Goal: Connect with others: Connect with other users

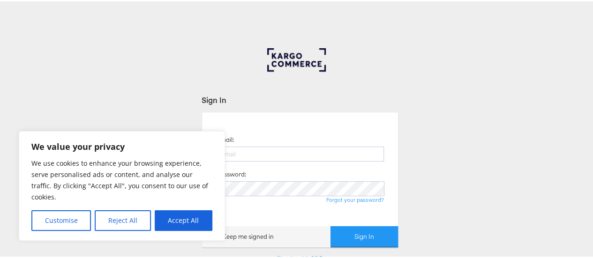
click at [200, 221] on button "Accept All" at bounding box center [184, 219] width 58 height 21
checkbox input "true"
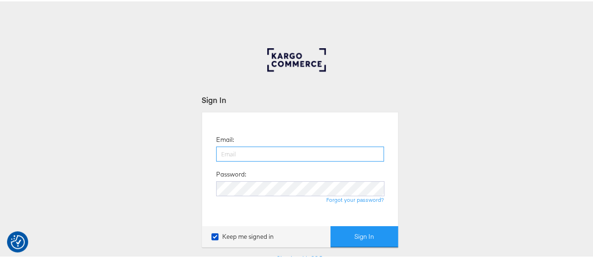
click at [236, 157] on input "email" at bounding box center [300, 152] width 168 height 15
type input "megan.jupe@b-and-q.co.uk"
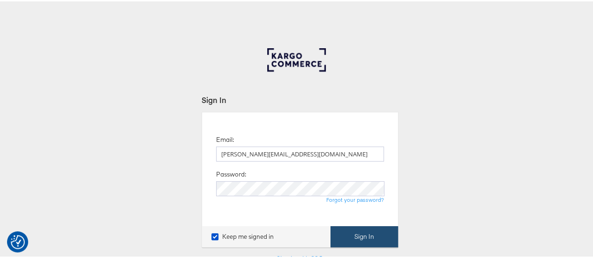
click at [347, 230] on button "Sign In" at bounding box center [363, 235] width 67 height 21
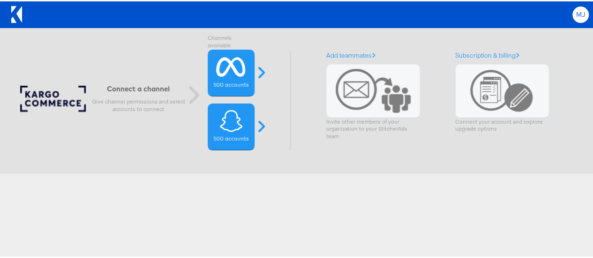
click at [576, 11] on span "MJ" at bounding box center [580, 13] width 9 height 6
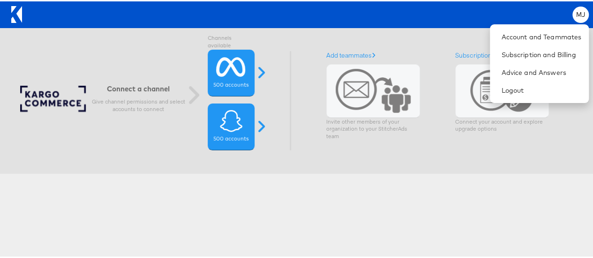
click at [522, 10] on div "MJ Account and Teammates Subscription and Billing Advice and Answers Logout" at bounding box center [308, 13] width 562 height 16
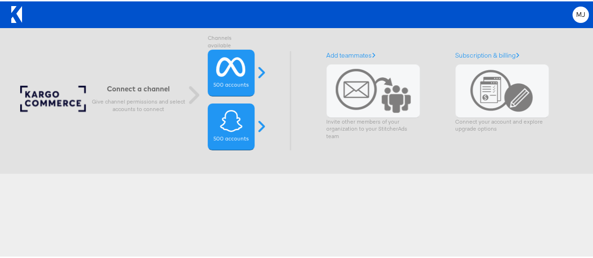
click at [13, 13] on icon at bounding box center [16, 13] width 11 height 17
click at [572, 9] on div "MJ" at bounding box center [580, 13] width 16 height 16
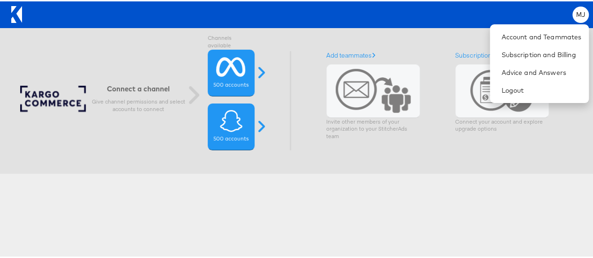
click at [463, 9] on div "MJ Account and Teammates Subscription and Billing Advice and Answers Logout" at bounding box center [308, 13] width 562 height 16
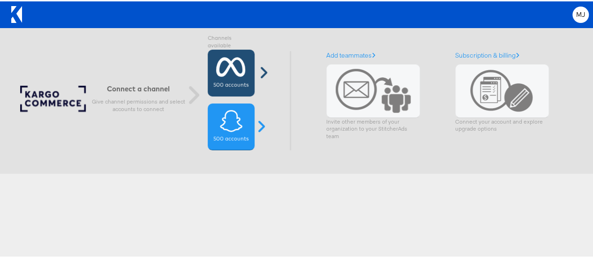
click at [231, 68] on icon at bounding box center [231, 65] width 30 height 23
click at [234, 60] on icon at bounding box center [231, 65] width 30 height 23
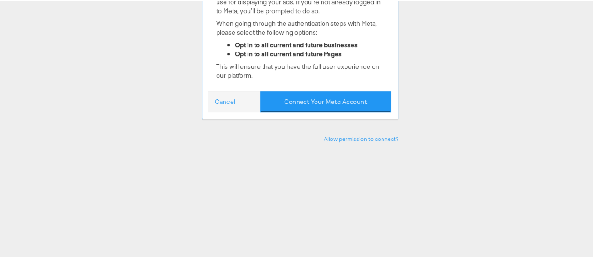
scroll to position [94, 0]
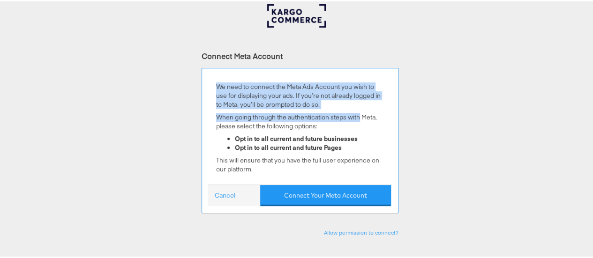
drag, startPoint x: 210, startPoint y: 87, endPoint x: 356, endPoint y: 112, distance: 147.9
click at [356, 112] on div "We need to connect the Meta Ads Account you wish to use for displaying your ads…" at bounding box center [300, 128] width 182 height 109
click at [356, 112] on p "When going through the authentication steps with Meta, please select the follow…" at bounding box center [300, 120] width 168 height 17
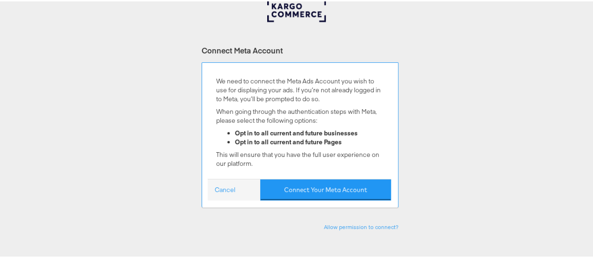
scroll to position [141, 0]
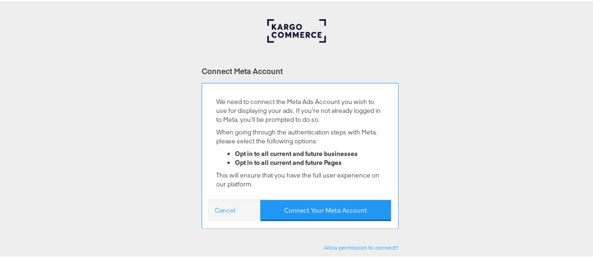
scroll to position [94, 0]
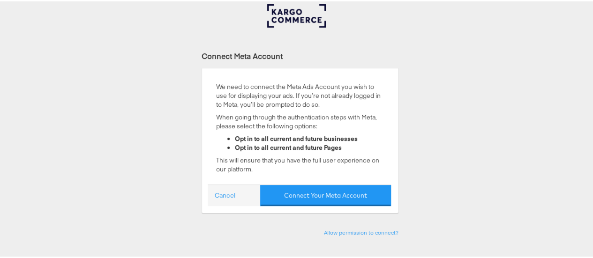
click at [86, 173] on div "Connect Meta Account We need to connect the Meta Ads Account you wish to use fo…" at bounding box center [300, 237] width 600 height 469
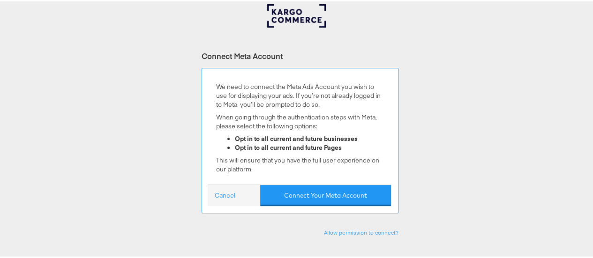
click at [293, 203] on button "Connect Your Meta Account" at bounding box center [325, 194] width 131 height 21
